Goal: Task Accomplishment & Management: Manage account settings

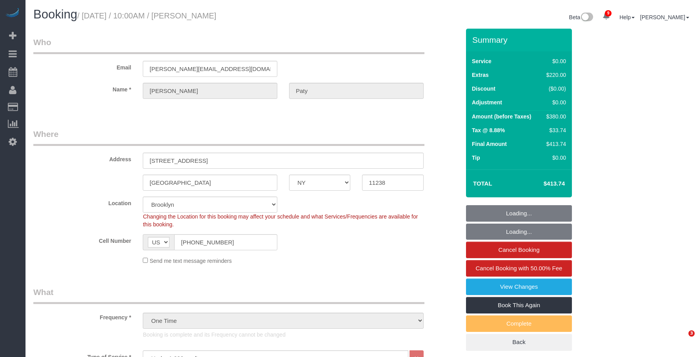
select select "NY"
select select "1"
select select "spot1"
select select "number:89"
select select "number:90"
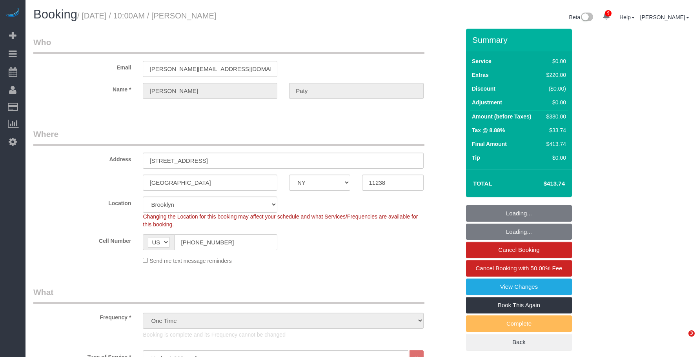
select select "number:15"
select select "number:5"
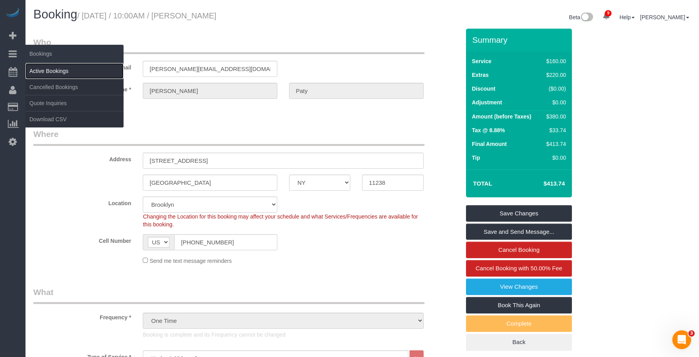
click at [47, 68] on link "Active Bookings" at bounding box center [75, 71] width 98 height 16
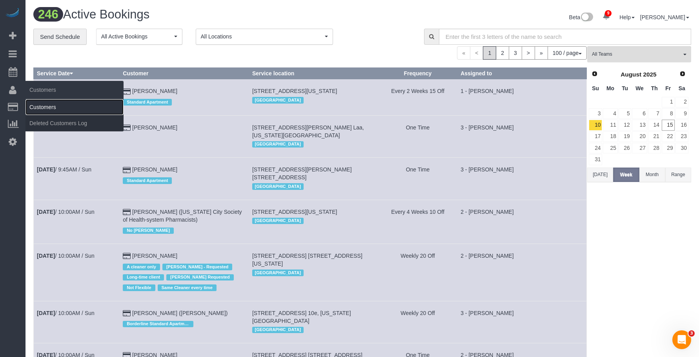
click at [51, 105] on link "Customers" at bounding box center [75, 107] width 98 height 16
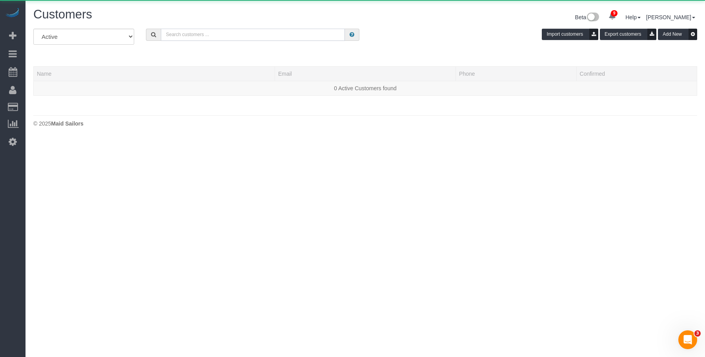
click at [258, 32] on input "text" at bounding box center [253, 35] width 184 height 12
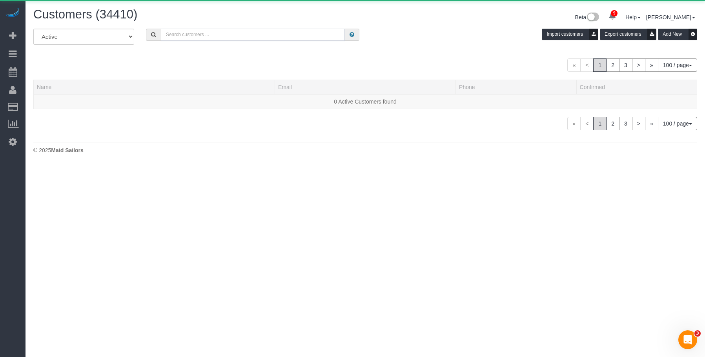
paste input "Patricia DeSiano"
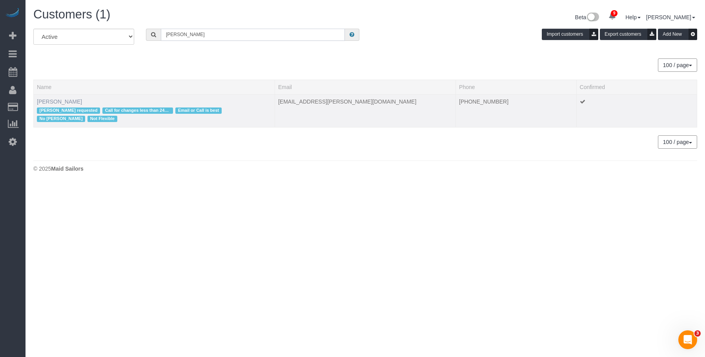
type input "Patricia DeSiano"
click at [72, 101] on link "Patricia DeSiano" at bounding box center [59, 101] width 45 height 6
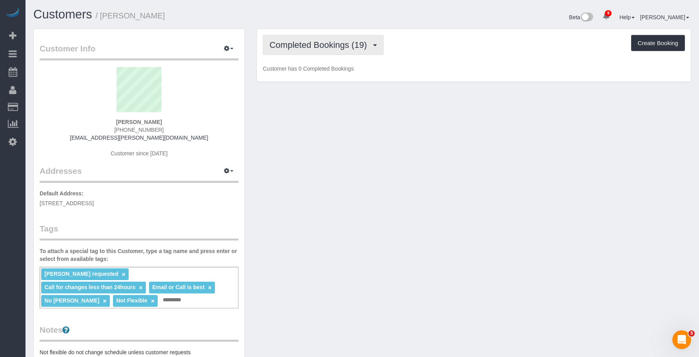
click at [335, 43] on span "Completed Bookings (19)" at bounding box center [320, 45] width 101 height 10
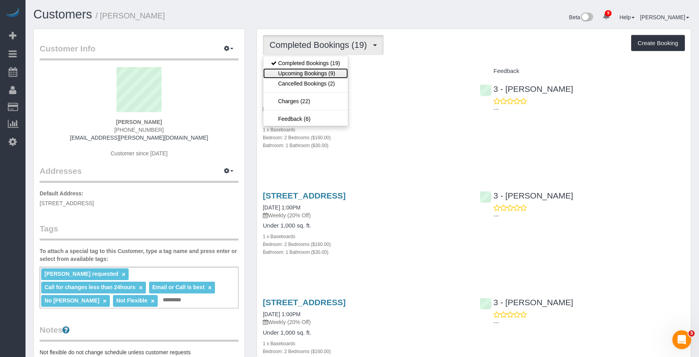
click at [323, 70] on link "Upcoming Bookings (9)" at bounding box center [305, 73] width 85 height 10
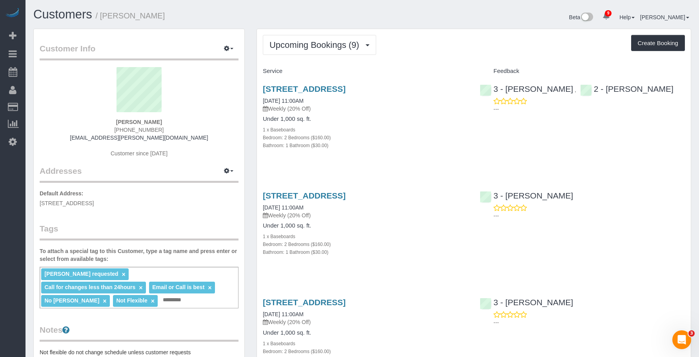
click at [416, 102] on div "1214 Avenue H, Second Floor, Brooklyn, NY 11230 08/16/2025 11:00AM Weekly (20% …" at bounding box center [365, 98] width 205 height 28
click at [346, 87] on link "1214 Avenue H, Second Floor, Brooklyn, NY 11230" at bounding box center [304, 88] width 83 height 9
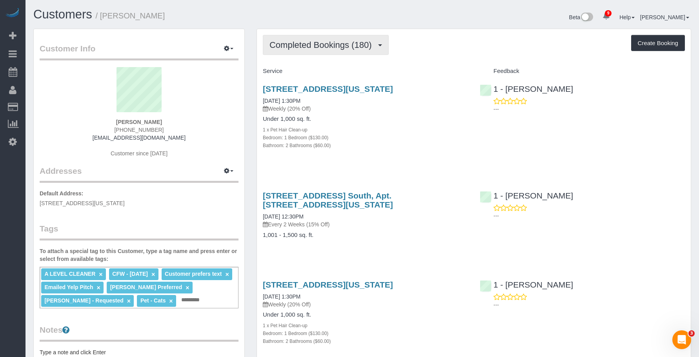
click at [299, 40] on span "Completed Bookings (180)" at bounding box center [323, 45] width 106 height 10
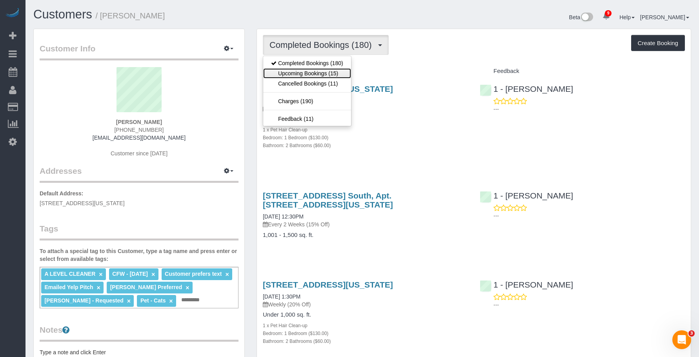
click at [298, 76] on link "Upcoming Bookings (15)" at bounding box center [307, 73] width 88 height 10
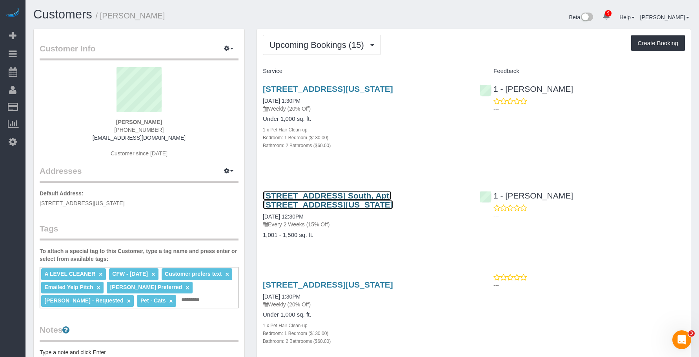
click at [393, 194] on link "240 Park Ave. South, Apt. 3a, New York, NY 10003" at bounding box center [328, 200] width 130 height 18
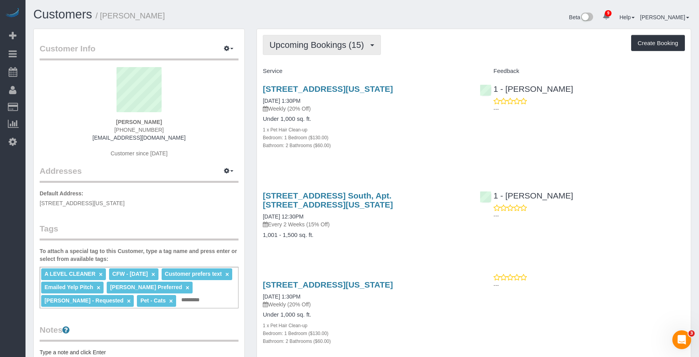
drag, startPoint x: 329, startPoint y: 40, endPoint x: 324, endPoint y: 51, distance: 11.8
click at [329, 40] on span "Upcoming Bookings (15)" at bounding box center [319, 45] width 98 height 10
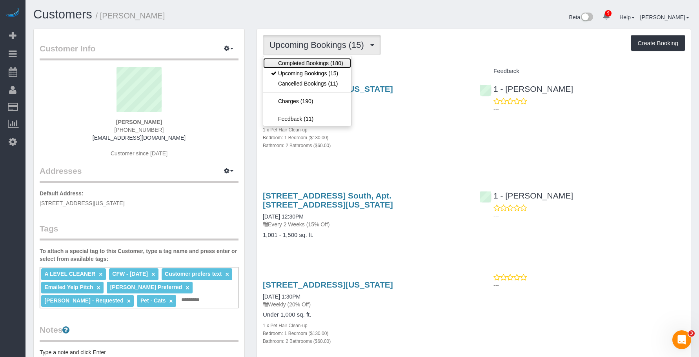
click at [319, 62] on link "Completed Bookings (180)" at bounding box center [307, 63] width 88 height 10
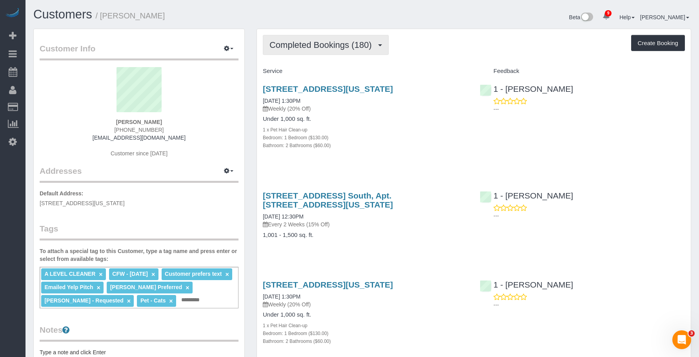
click at [324, 40] on span "Completed Bookings (180)" at bounding box center [323, 45] width 106 height 10
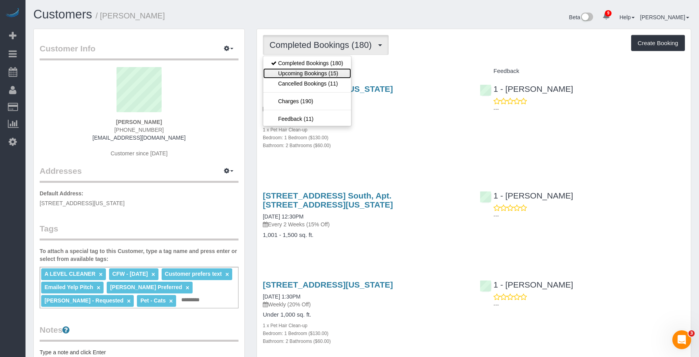
click at [326, 74] on link "Upcoming Bookings (15)" at bounding box center [307, 73] width 88 height 10
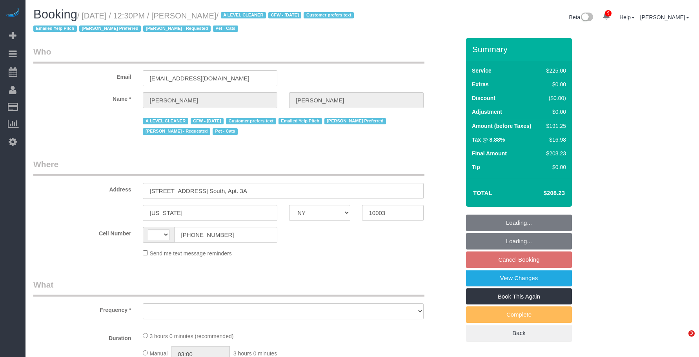
select select "NY"
select select "object:478"
select select "number:89"
select select "number:90"
select select "number:15"
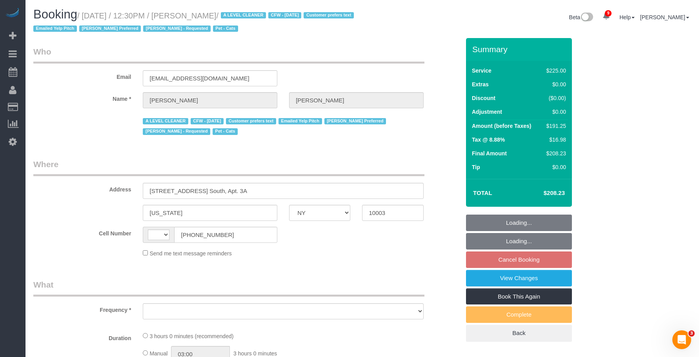
select select "number:6"
select select "number:21"
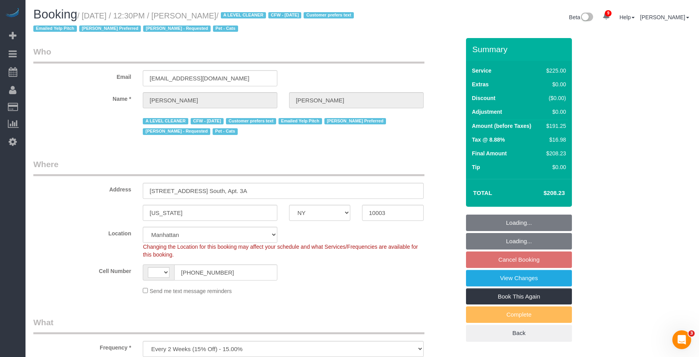
select select "object:647"
select select "string:[GEOGRAPHIC_DATA]"
select select "180"
select select "string:stripe-pm_1ReC674VGloSiKo7UKl3QXXs"
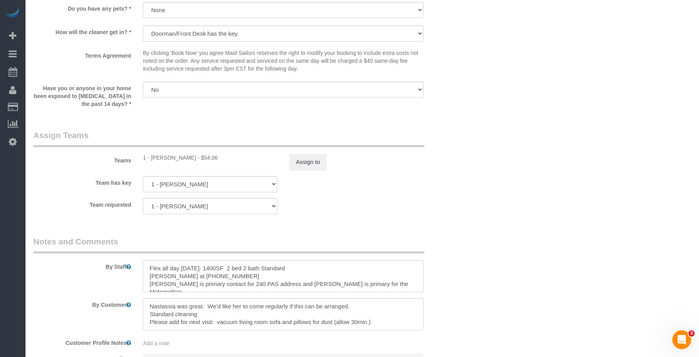
scroll to position [902, 0]
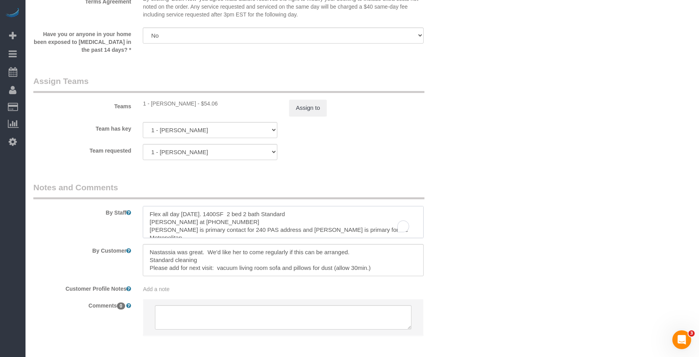
drag, startPoint x: 213, startPoint y: 221, endPoint x: 233, endPoint y: 221, distance: 20.0
click at [233, 221] on textarea "To enrich screen reader interactions, please activate Accessibility in Grammarl…" at bounding box center [283, 222] width 281 height 32
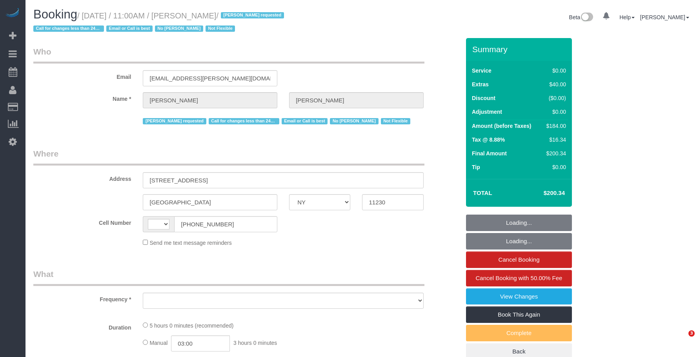
select select "NY"
select select "string:US"
select select "number:89"
select select "number:90"
select select "number:15"
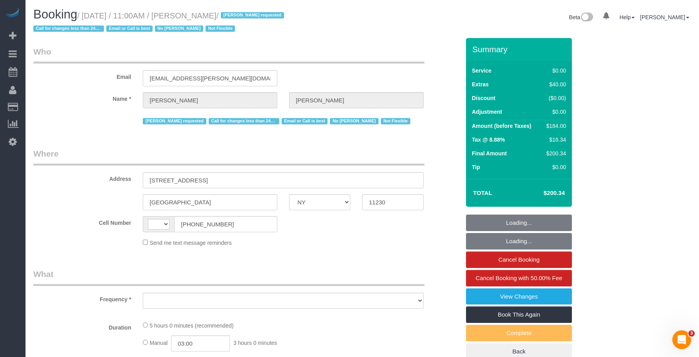
select select "number:5"
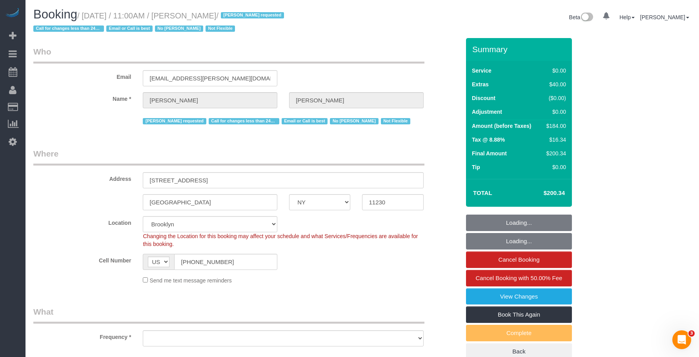
select select "object:981"
select select "string:stripe-pm_1QmKY94VGloSiKo7nTMEHlKd"
select select "2"
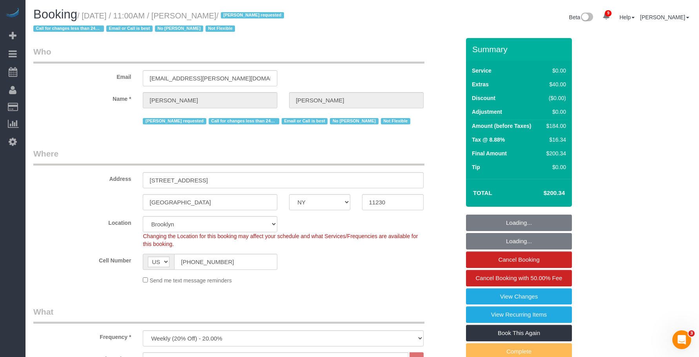
select select "spot1"
select select "2"
select select "object:1425"
drag, startPoint x: 184, startPoint y: 263, endPoint x: 157, endPoint y: 260, distance: 27.2
click at [151, 262] on div "AF AL DZ AD AO AI AQ AG AR AM AW AU AT AZ BS BH BD BB BY BE BZ BJ BM BT BO BA B…" at bounding box center [210, 262] width 135 height 16
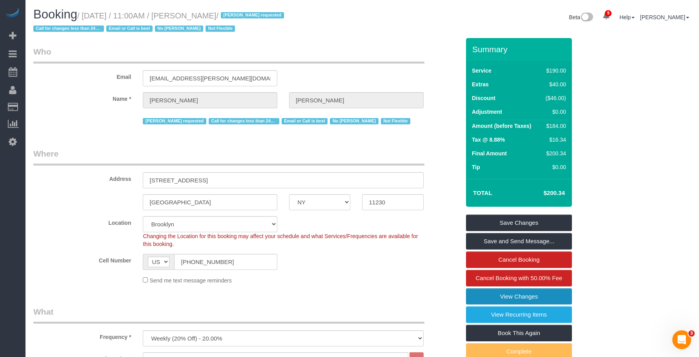
click at [526, 297] on link "View Changes" at bounding box center [519, 296] width 106 height 16
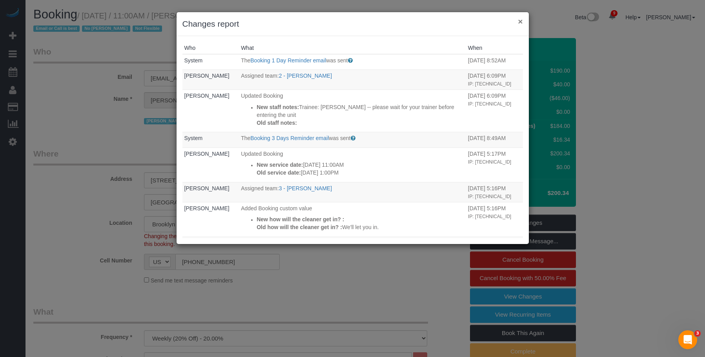
click at [519, 22] on button "×" at bounding box center [520, 21] width 5 height 8
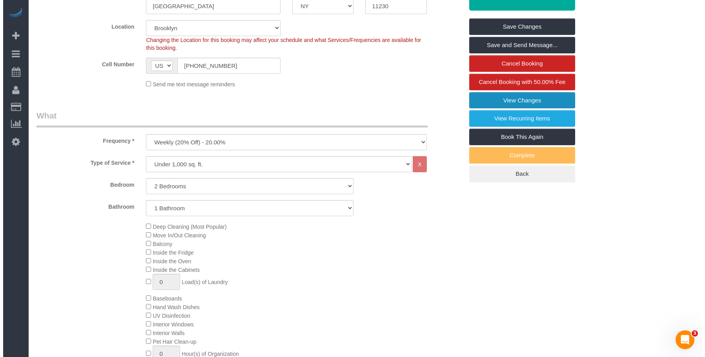
scroll to position [39, 0]
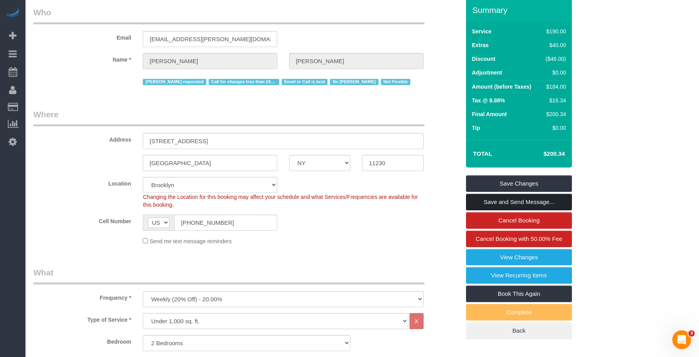
click at [552, 199] on link "Save and Send Message..." at bounding box center [519, 202] width 106 height 16
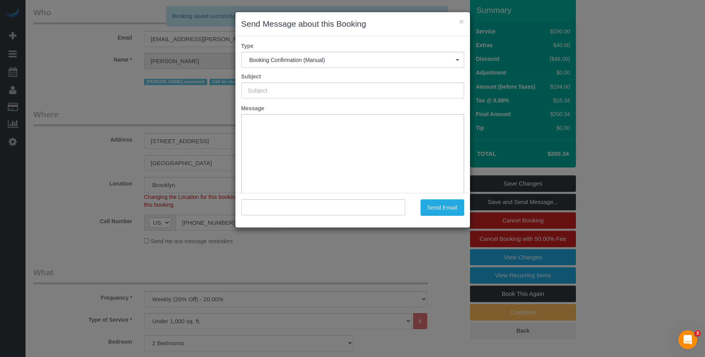
scroll to position [0, 0]
type input "Cleaning Confirmed for 08/16/2025 at 11:00am"
type input ""Patricia DeSiano" <mrspfa@desiano.com>"
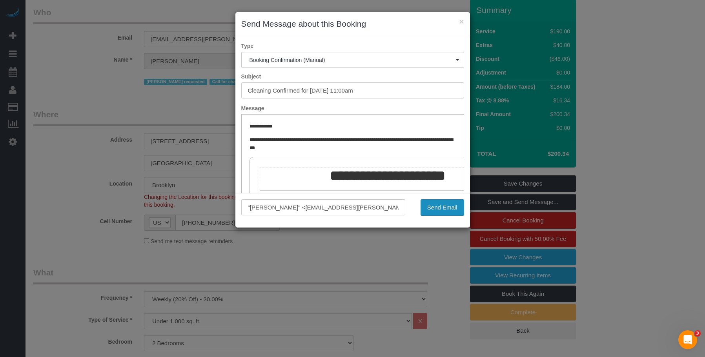
click at [445, 207] on button "Send Email" at bounding box center [443, 207] width 44 height 16
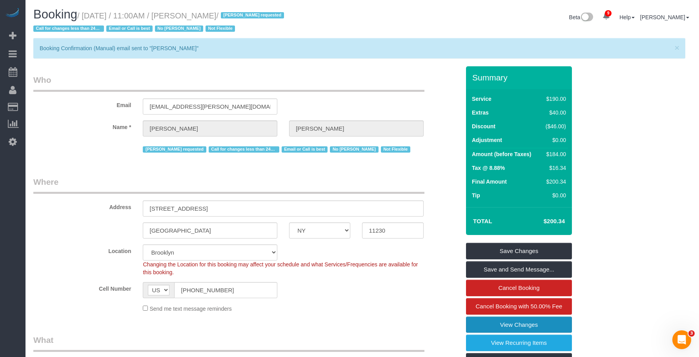
click at [483, 322] on link "View Changes" at bounding box center [519, 325] width 106 height 16
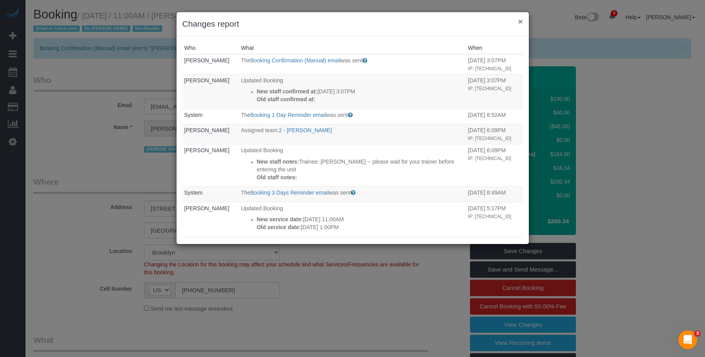
click at [521, 20] on button "×" at bounding box center [520, 21] width 5 height 8
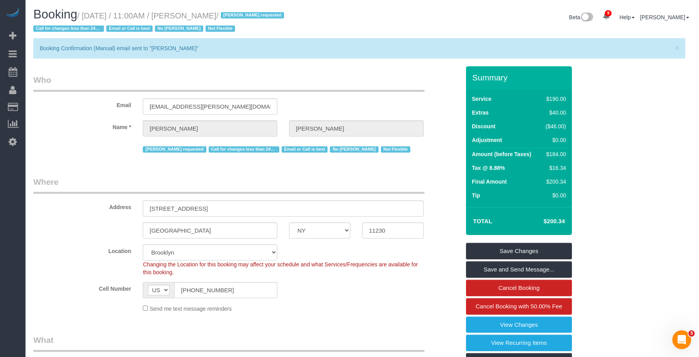
click at [361, 82] on legend "Who" at bounding box center [228, 83] width 391 height 18
drag, startPoint x: 187, startPoint y: 15, endPoint x: 244, endPoint y: 12, distance: 57.4
click at [244, 12] on small "/ August 16, 2025 / 11:00AM / Patricia DeSiano / Ana Araujo requested Call for …" at bounding box center [159, 22] width 253 height 22
copy small "Patricia DeSiano"
click at [494, 324] on link "View Changes" at bounding box center [519, 325] width 106 height 16
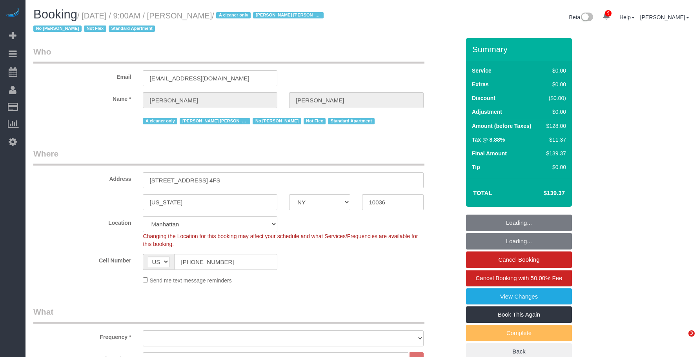
select select "NY"
select select "1"
select select "number:89"
select select "number:90"
select select "number:15"
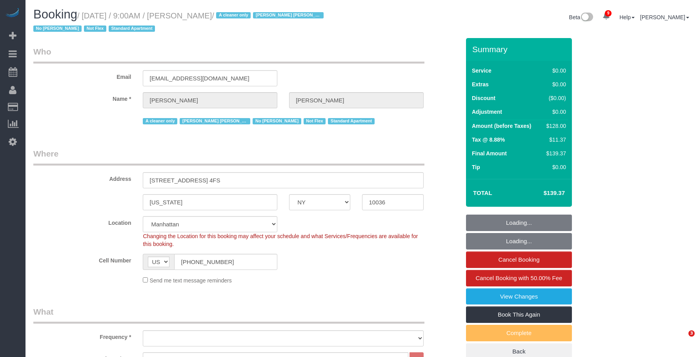
select select "number:5"
select select "object:1437"
select select "spot1"
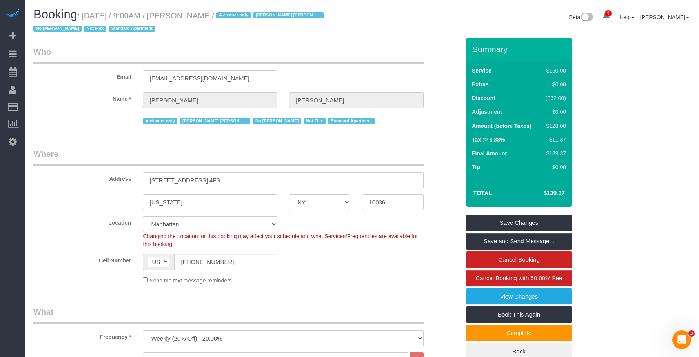
drag, startPoint x: 237, startPoint y: 79, endPoint x: 126, endPoint y: 79, distance: 110.2
click at [126, 79] on div "Email mkowalski.mak@gmail.com" at bounding box center [246, 66] width 439 height 40
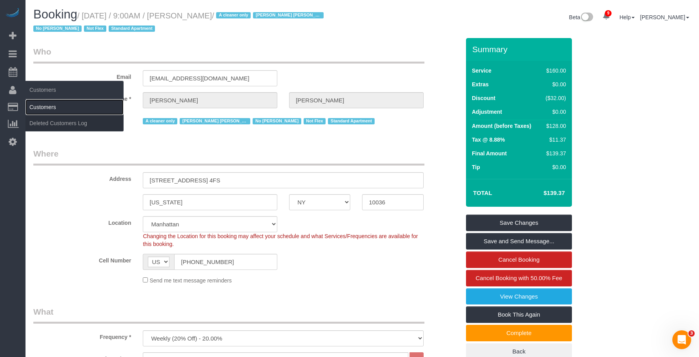
click at [47, 106] on link "Customers" at bounding box center [75, 107] width 98 height 16
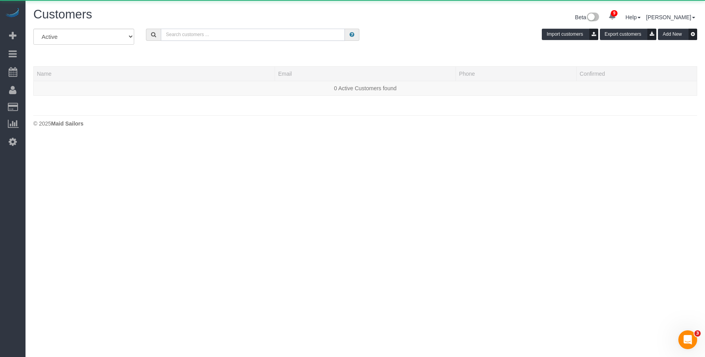
click at [238, 32] on input "text" at bounding box center [253, 35] width 184 height 12
paste input "mkowalski.mak@gmail.com"
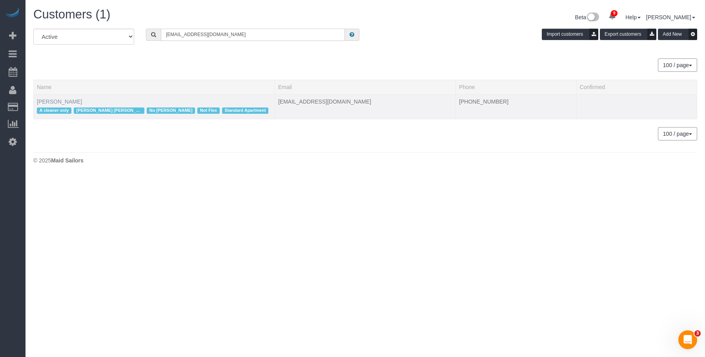
type input "mkowalski.mak@gmail.com"
click at [62, 100] on link "Mike Kowalski" at bounding box center [59, 101] width 45 height 6
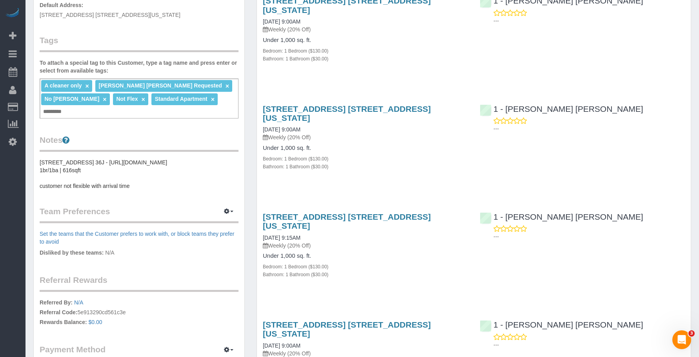
scroll to position [275, 0]
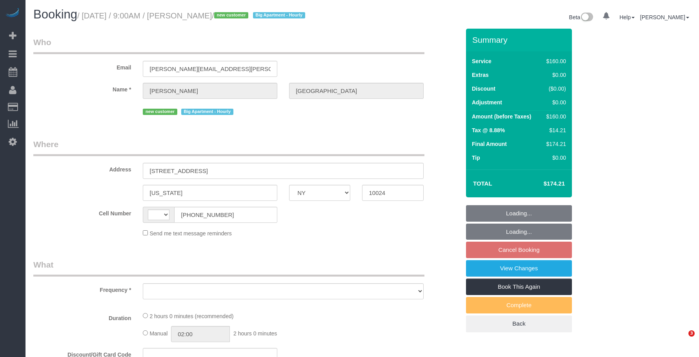
select select "NY"
select select "spot2"
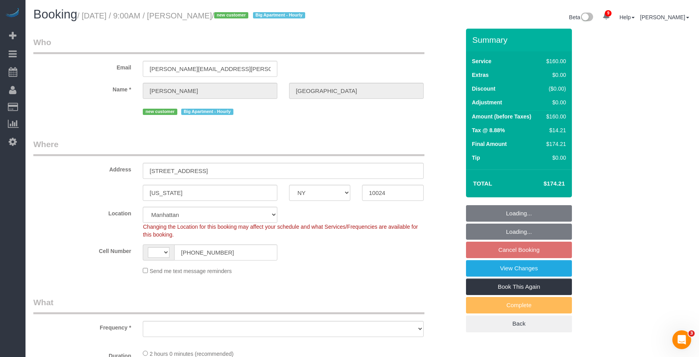
select select "string:[GEOGRAPHIC_DATA]"
select select "object:835"
select select "string:stripe-pm_1RwRUF4VGloSiKo7w9bAEKxh"
select select "number:57"
select select "number:71"
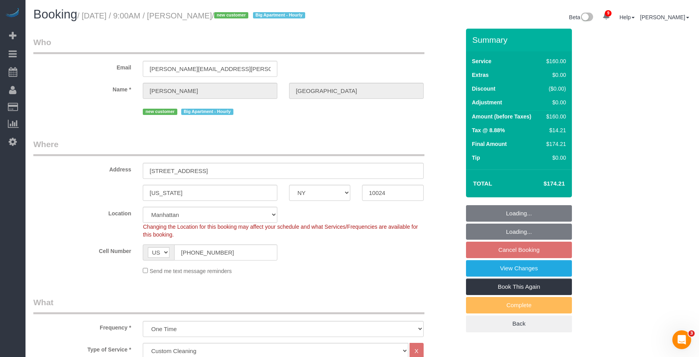
select select "number:15"
select select "number:5"
select select "object:1400"
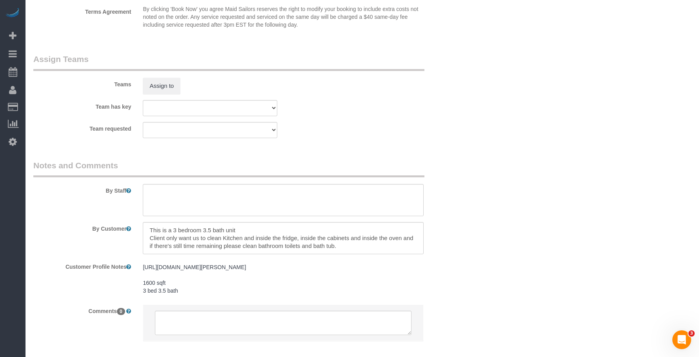
scroll to position [886, 0]
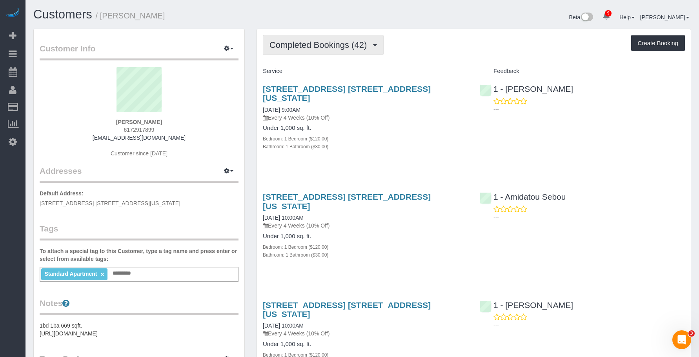
click at [332, 46] on span "Completed Bookings (42)" at bounding box center [320, 45] width 101 height 10
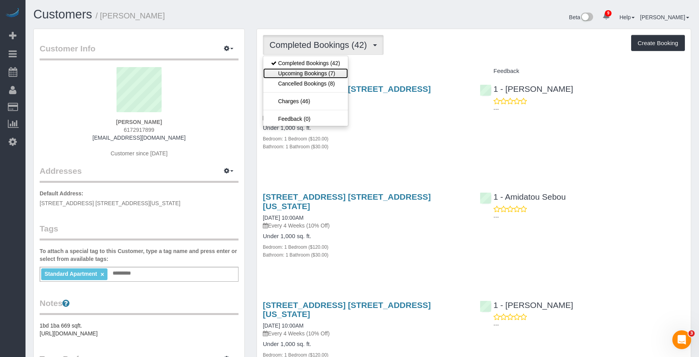
click at [316, 72] on link "Upcoming Bookings (7)" at bounding box center [305, 73] width 85 height 10
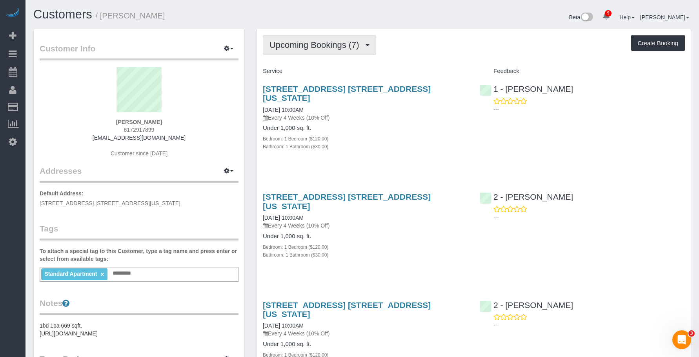
click at [313, 36] on button "Upcoming Bookings (7)" at bounding box center [319, 45] width 113 height 20
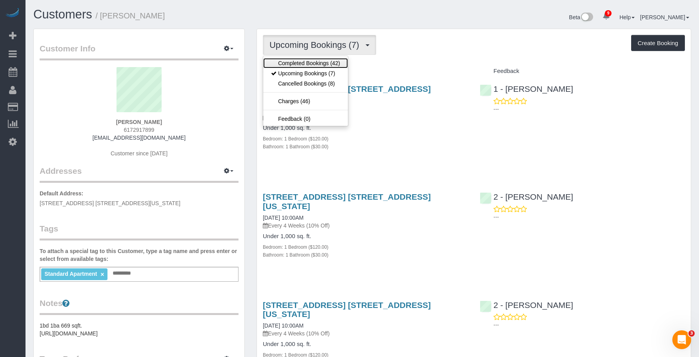
click at [294, 64] on link "Completed Bookings (42)" at bounding box center [305, 63] width 85 height 10
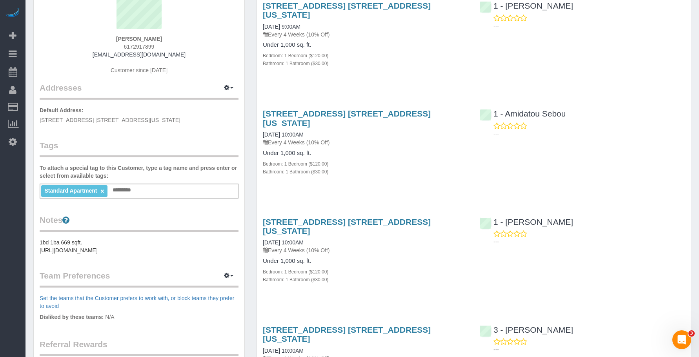
scroll to position [40, 0]
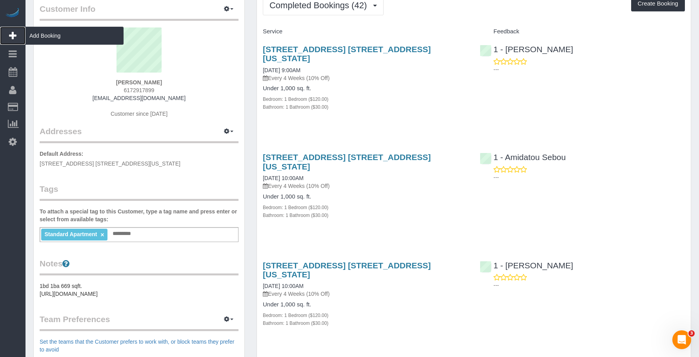
click at [64, 30] on span "Add Booking" at bounding box center [75, 36] width 98 height 18
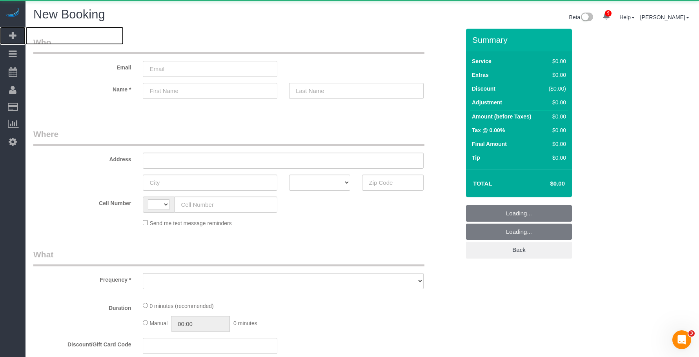
select select "string:[GEOGRAPHIC_DATA]"
select select "number:89"
select select "number:90"
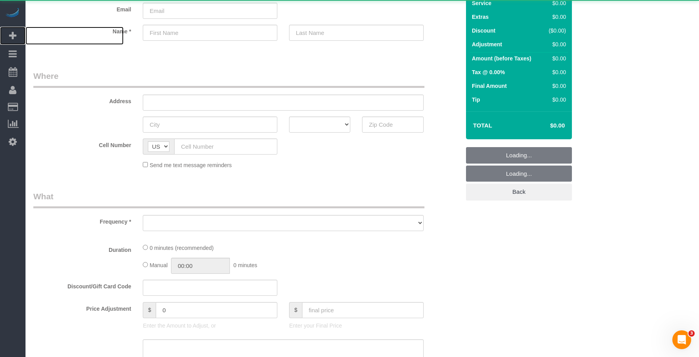
scroll to position [157, 0]
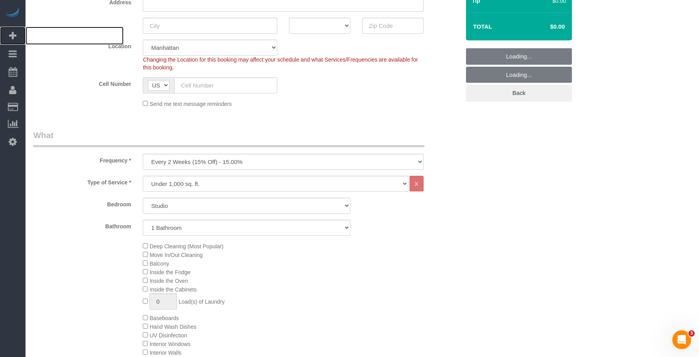
select select "object:3777"
click at [275, 161] on select "One Time Weekly (20% Off) - 20.00% Every 2 Weeks (15% Off) - 15.00% Every 4 Wee…" at bounding box center [283, 162] width 281 height 16
drag, startPoint x: 343, startPoint y: 131, endPoint x: 309, endPoint y: 150, distance: 38.8
click at [343, 131] on legend "What" at bounding box center [228, 138] width 391 height 18
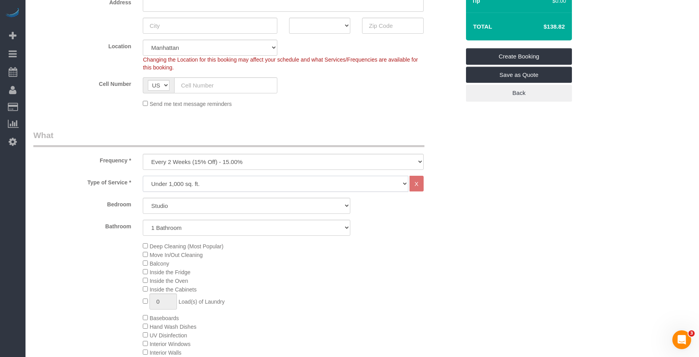
click at [273, 185] on select "Under 1,000 sq. ft. 1,001 - 1,500 sq. ft. 1,500+ sq. ft. Custom Cleaning Office…" at bounding box center [275, 184] width 265 height 16
drag, startPoint x: 581, startPoint y: 230, endPoint x: 266, endPoint y: 23, distance: 377.4
